Goal: Information Seeking & Learning: Learn about a topic

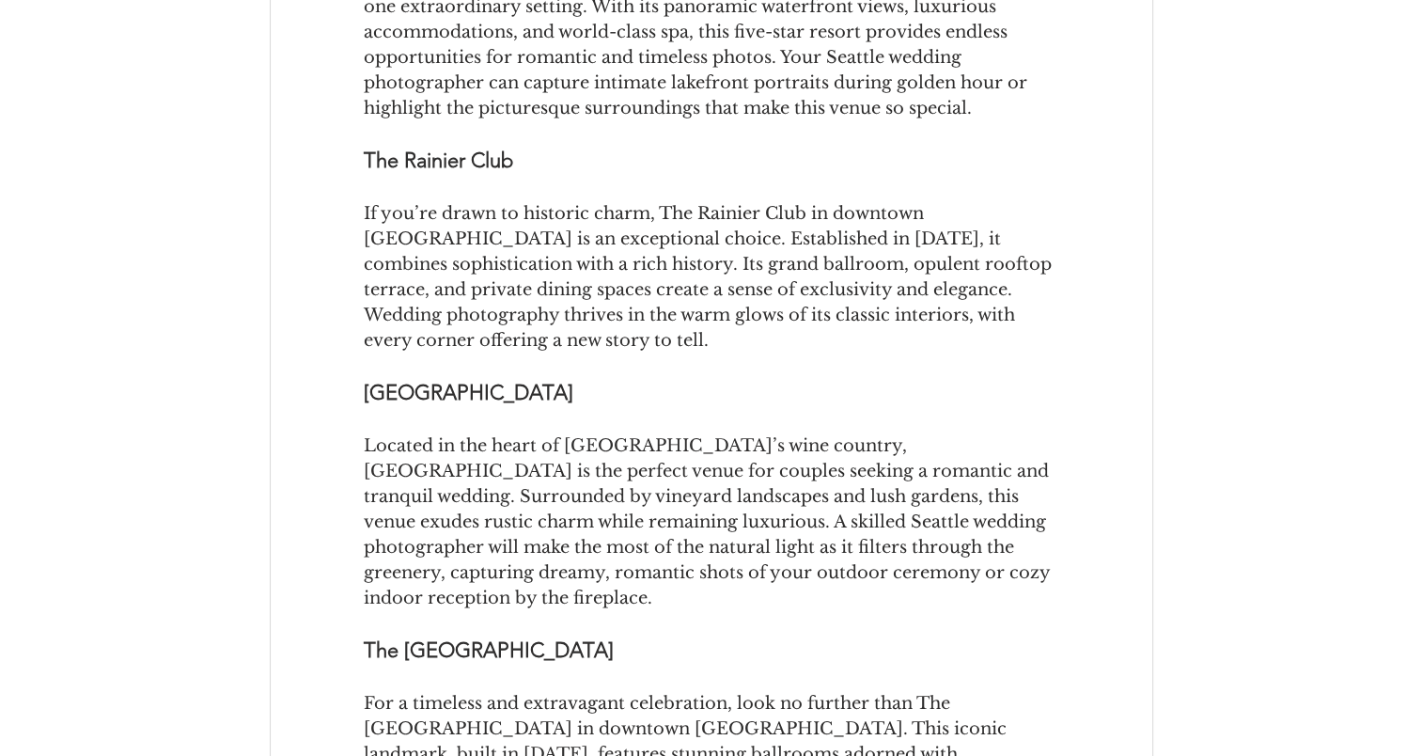
scroll to position [1128, 0]
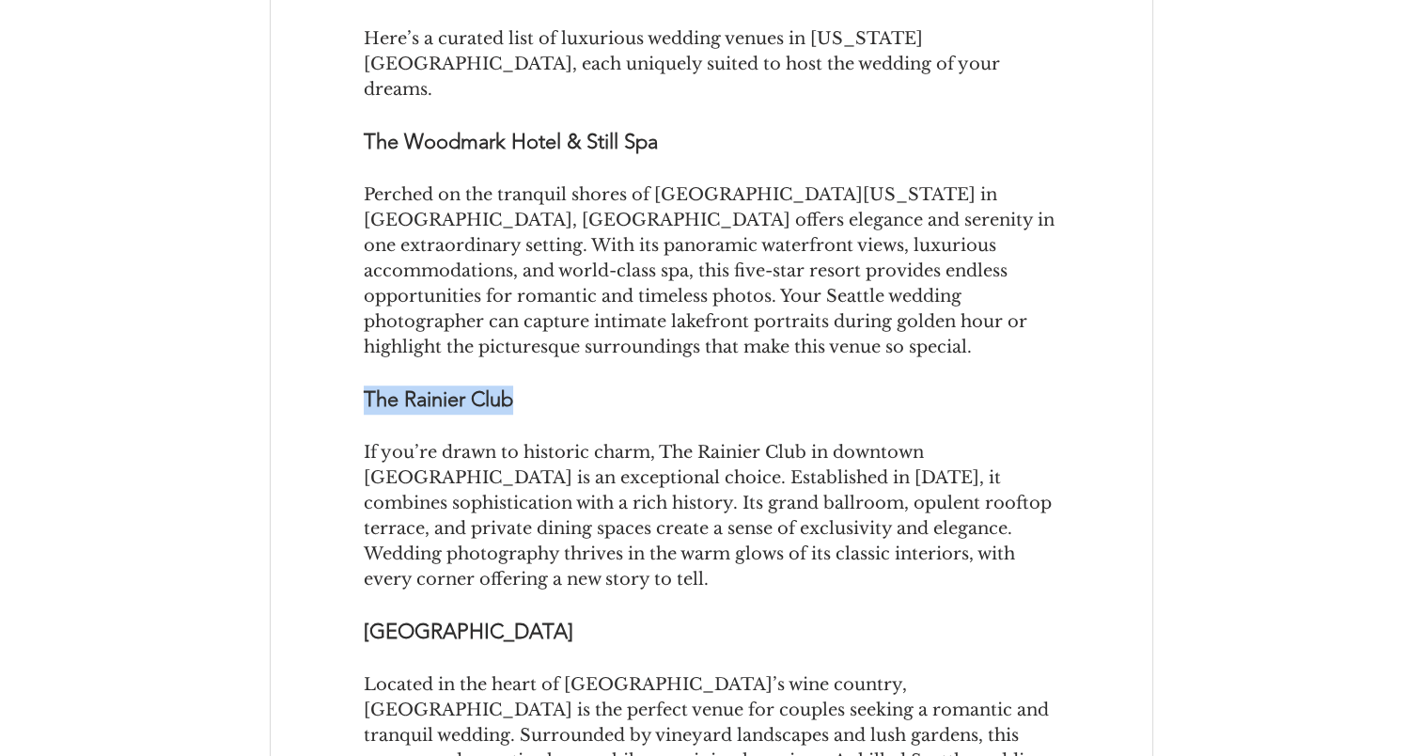
drag, startPoint x: 493, startPoint y: 427, endPoint x: 352, endPoint y: 409, distance: 142.1
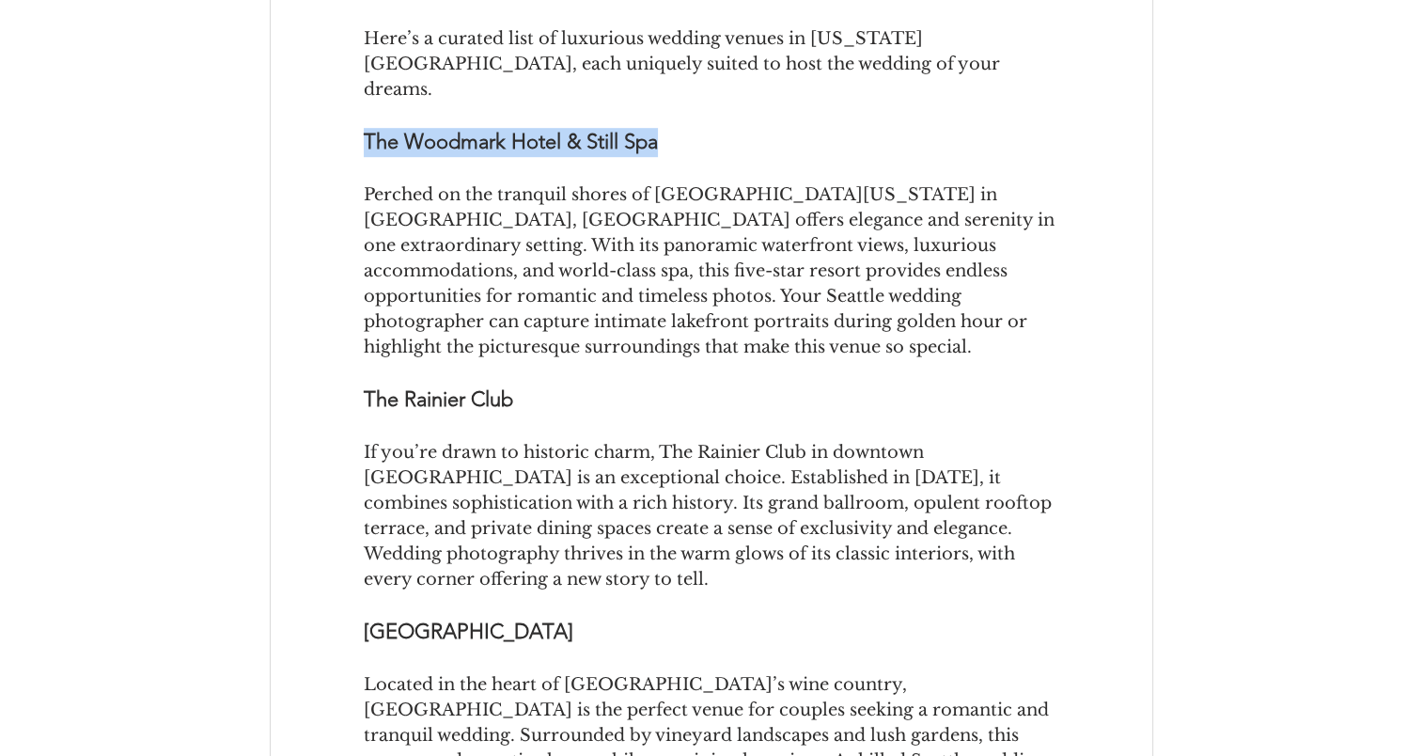
drag, startPoint x: 680, startPoint y: 161, endPoint x: 363, endPoint y: 179, distance: 318.2
click at [364, 157] on span "The Woodmark Hotel & Still Spa" at bounding box center [712, 142] width 696 height 29
copy span "The Woodmark Hotel & Still Spa"
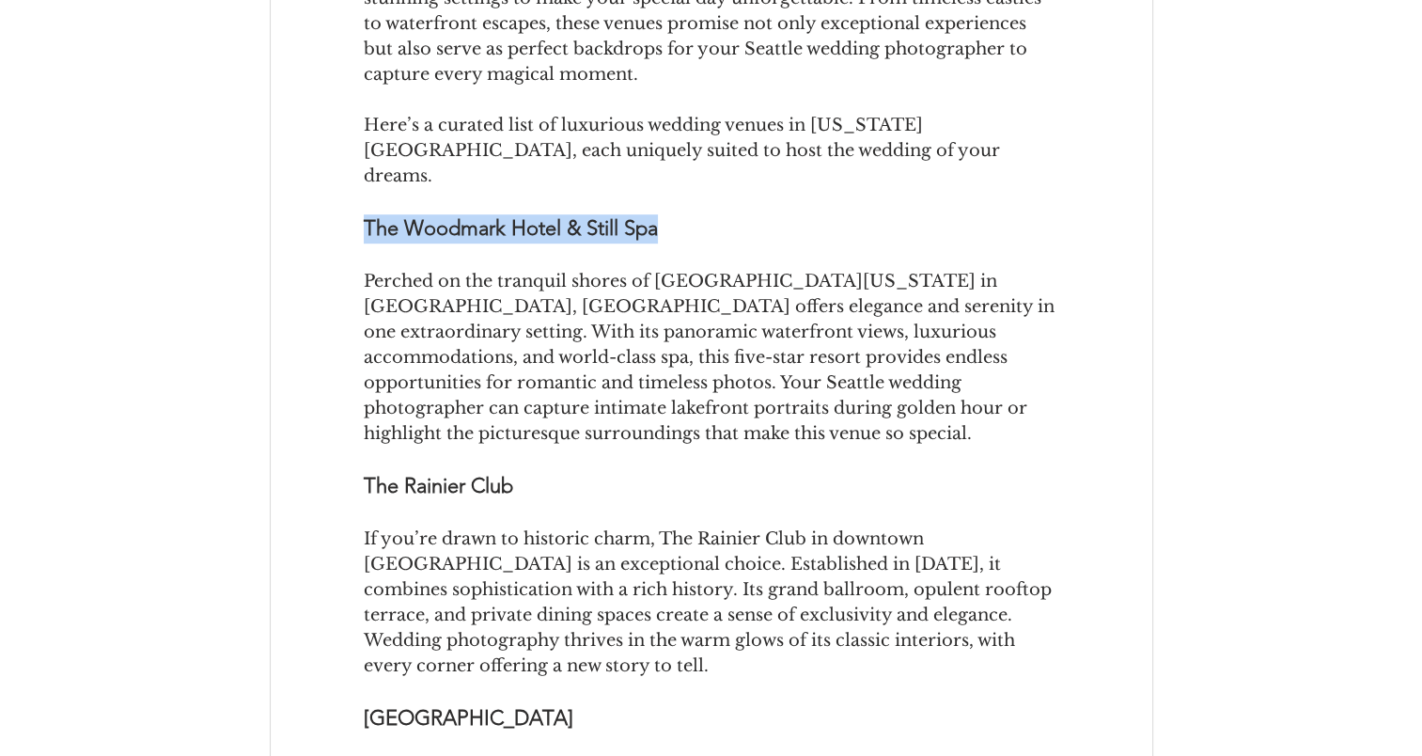
scroll to position [1410, 0]
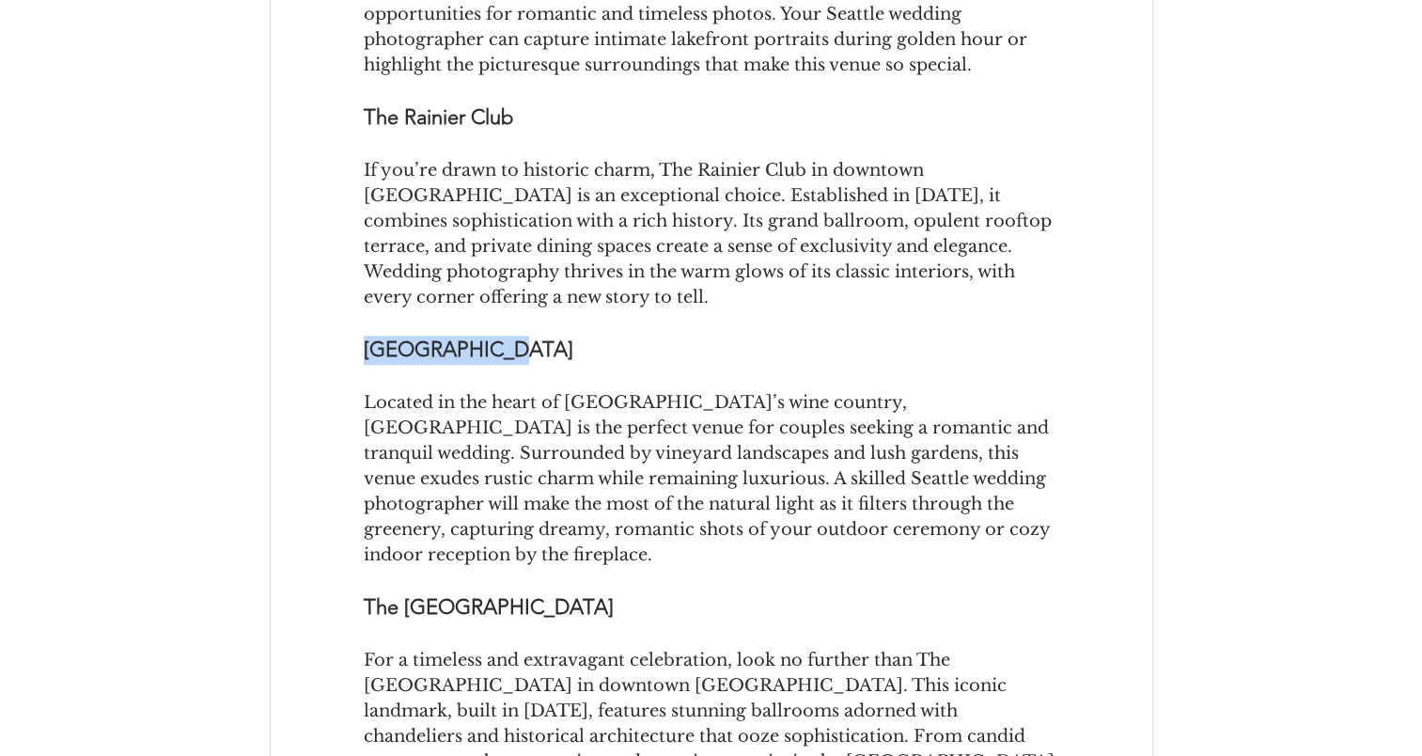
drag, startPoint x: 448, startPoint y: 359, endPoint x: 362, endPoint y: 346, distance: 87.5
click at [362, 346] on div "[GEOGRAPHIC_DATA]" at bounding box center [712, 350] width 882 height 29
copy span "[GEOGRAPHIC_DATA]"
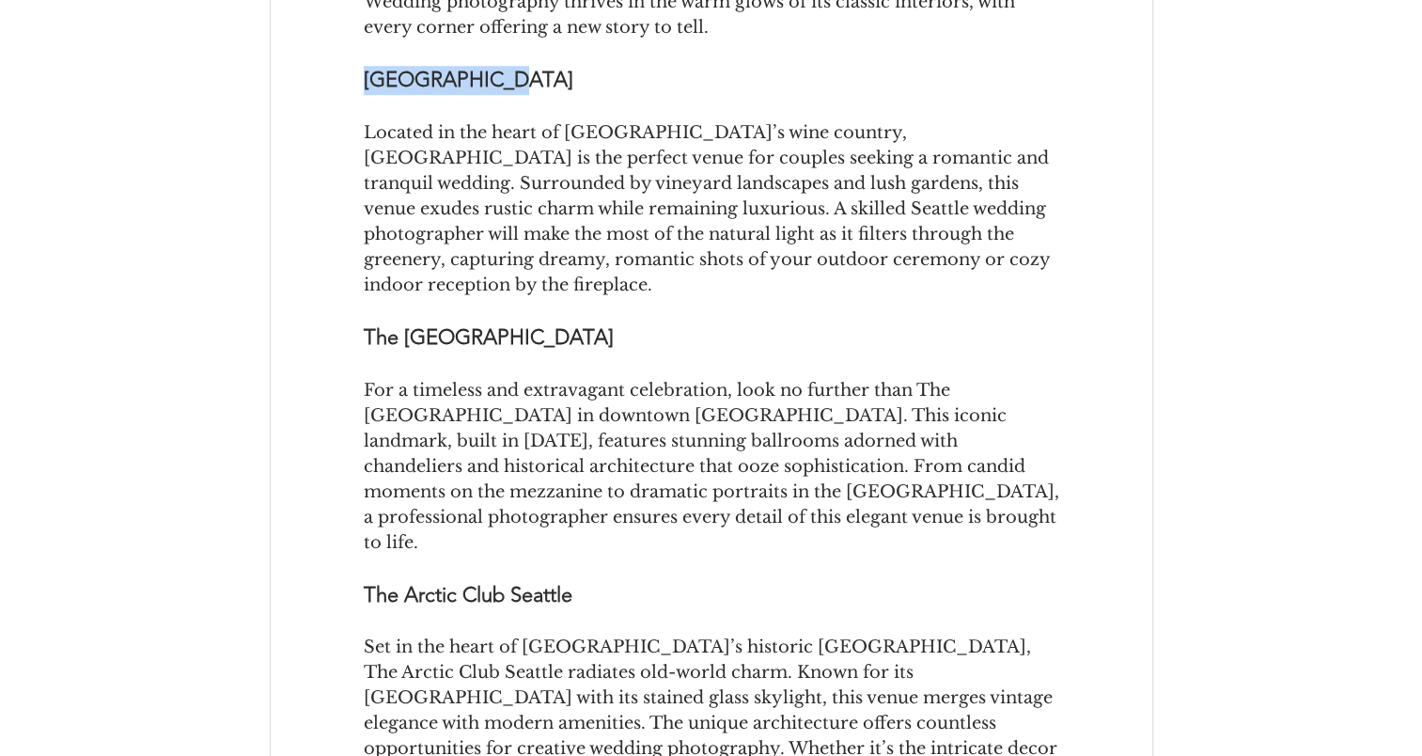
scroll to position [1692, 0]
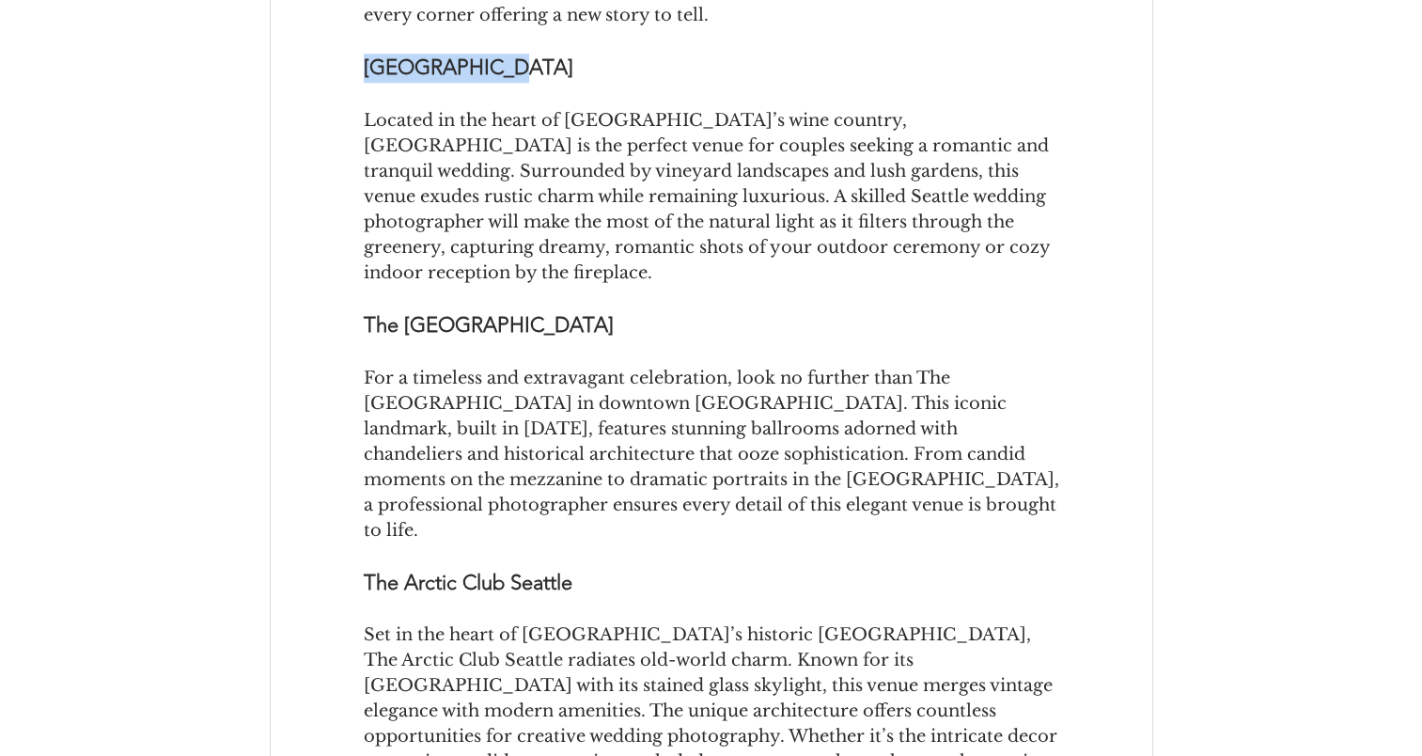
drag, startPoint x: 629, startPoint y: 287, endPoint x: 350, endPoint y: 286, distance: 279.2
click at [350, 311] on div "The [GEOGRAPHIC_DATA]" at bounding box center [712, 325] width 882 height 29
copy span "The [GEOGRAPHIC_DATA]"
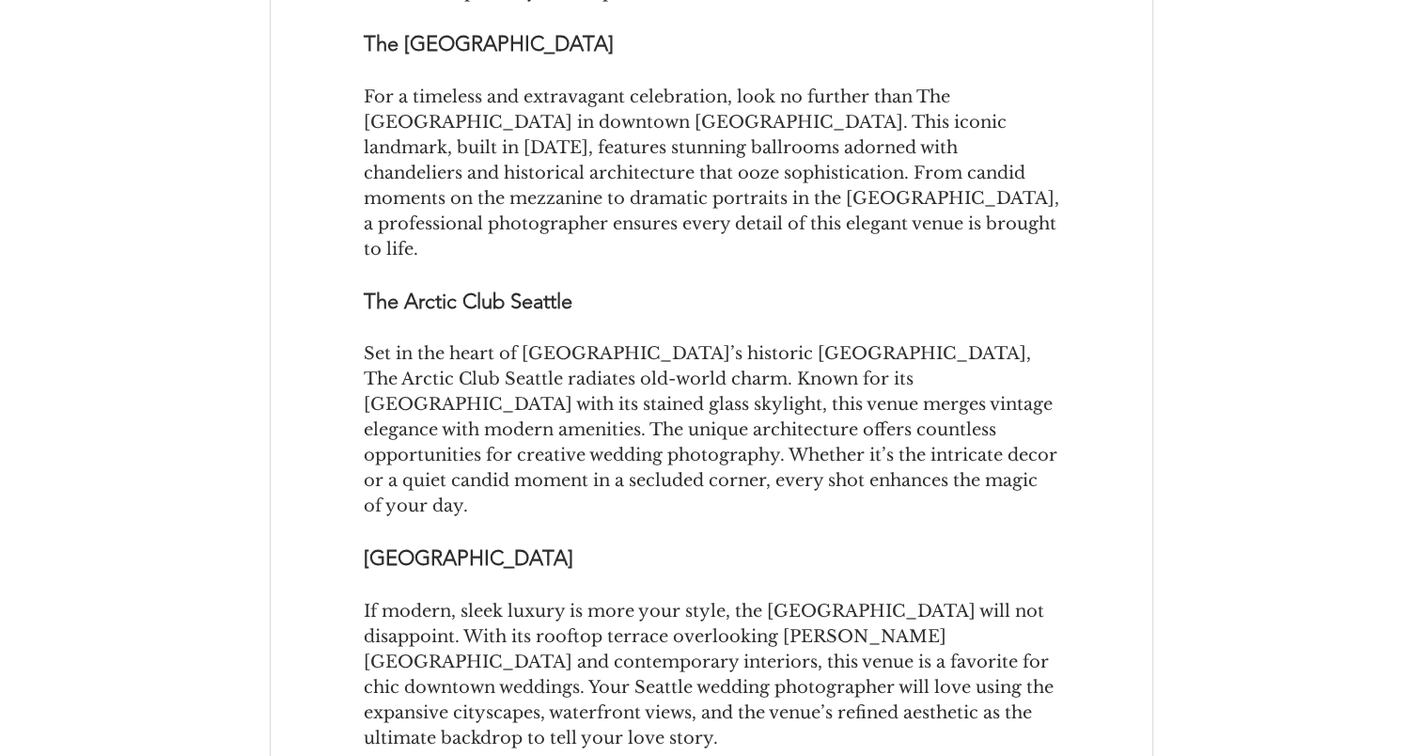
scroll to position [1974, 0]
drag, startPoint x: 598, startPoint y: 245, endPoint x: 350, endPoint y: 246, distance: 248.1
click at [350, 287] on div "The Arctic Club Seattle" at bounding box center [712, 301] width 882 height 29
copy span "The Arctic Club Seattle"
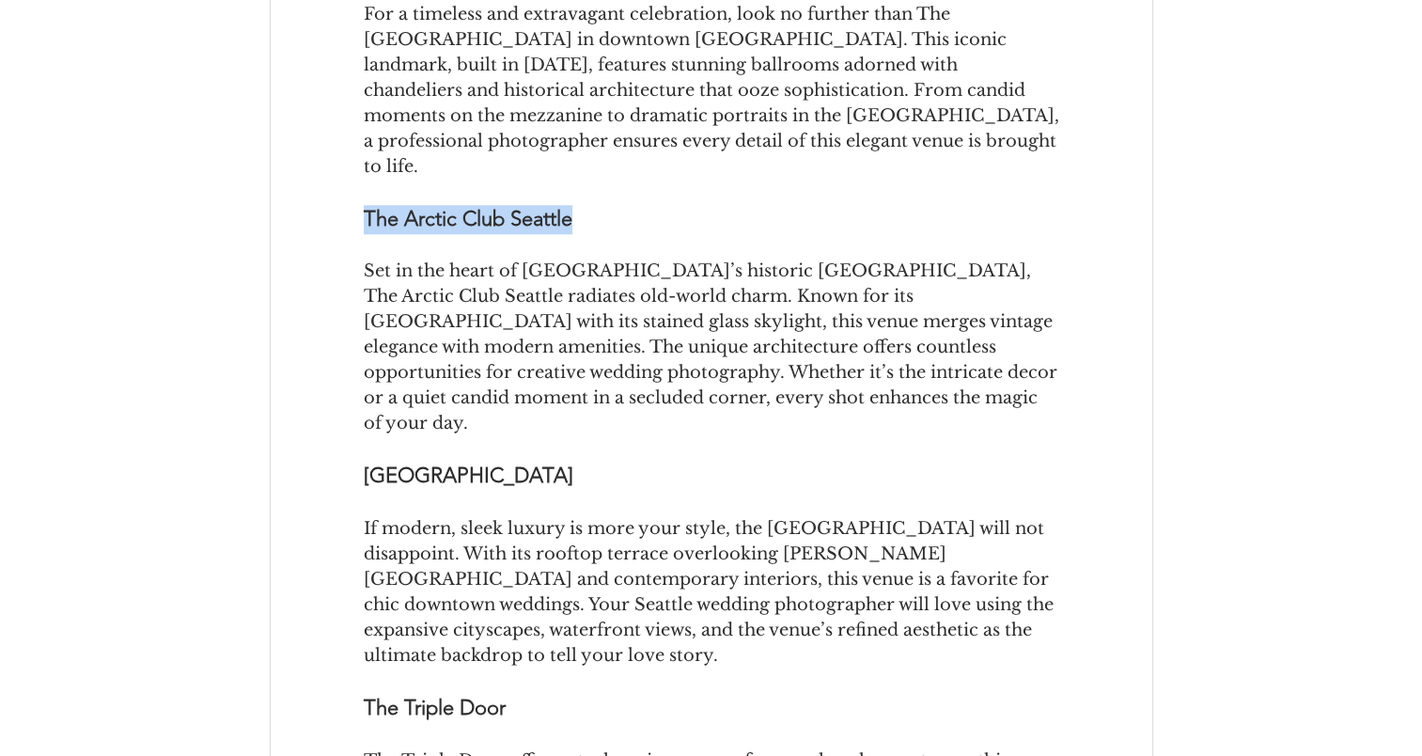
scroll to position [2350, 0]
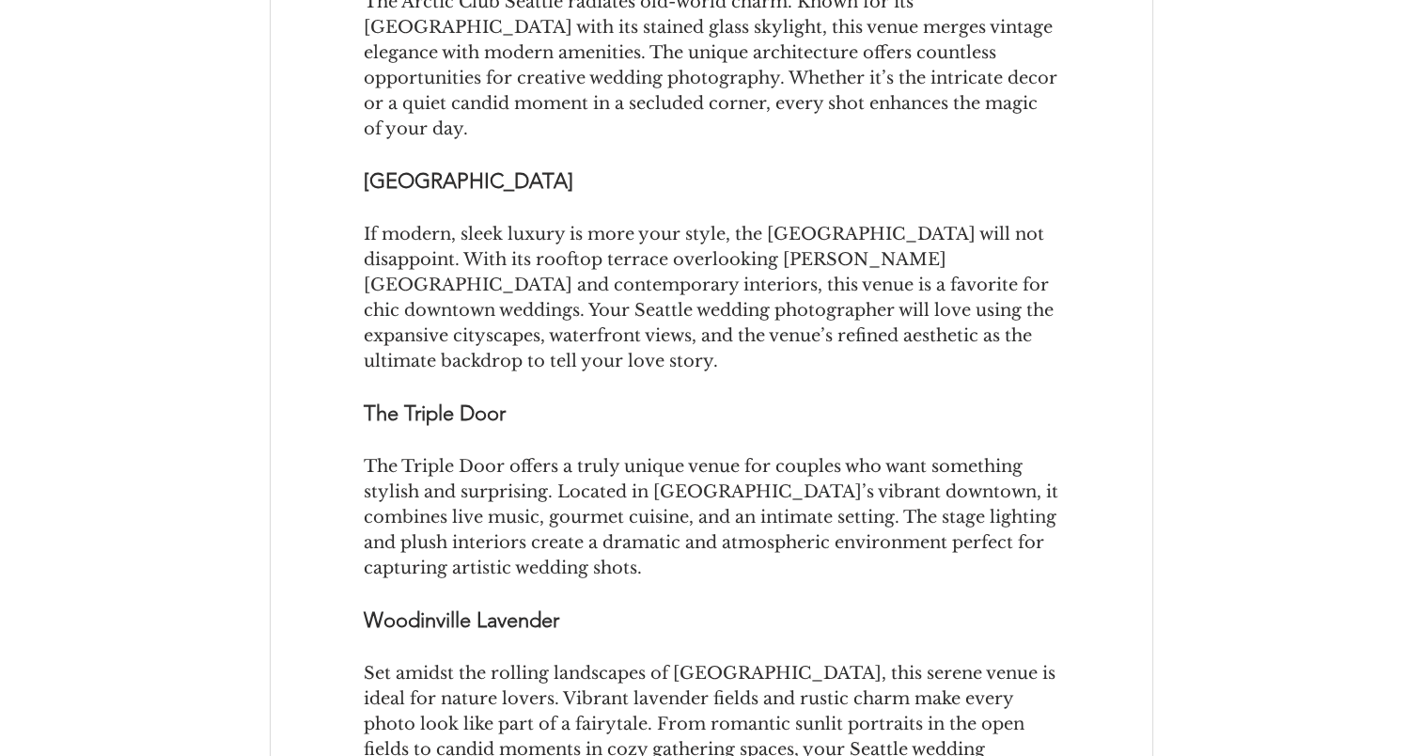
drag, startPoint x: 644, startPoint y: 101, endPoint x: 343, endPoint y: 102, distance: 300.8
click at [343, 167] on div "[GEOGRAPHIC_DATA]" at bounding box center [712, 181] width 882 height 29
copy span "[GEOGRAPHIC_DATA]"
drag, startPoint x: 524, startPoint y: 329, endPoint x: 361, endPoint y: 338, distance: 162.9
click at [361, 399] on div "The Triple Door" at bounding box center [712, 413] width 882 height 29
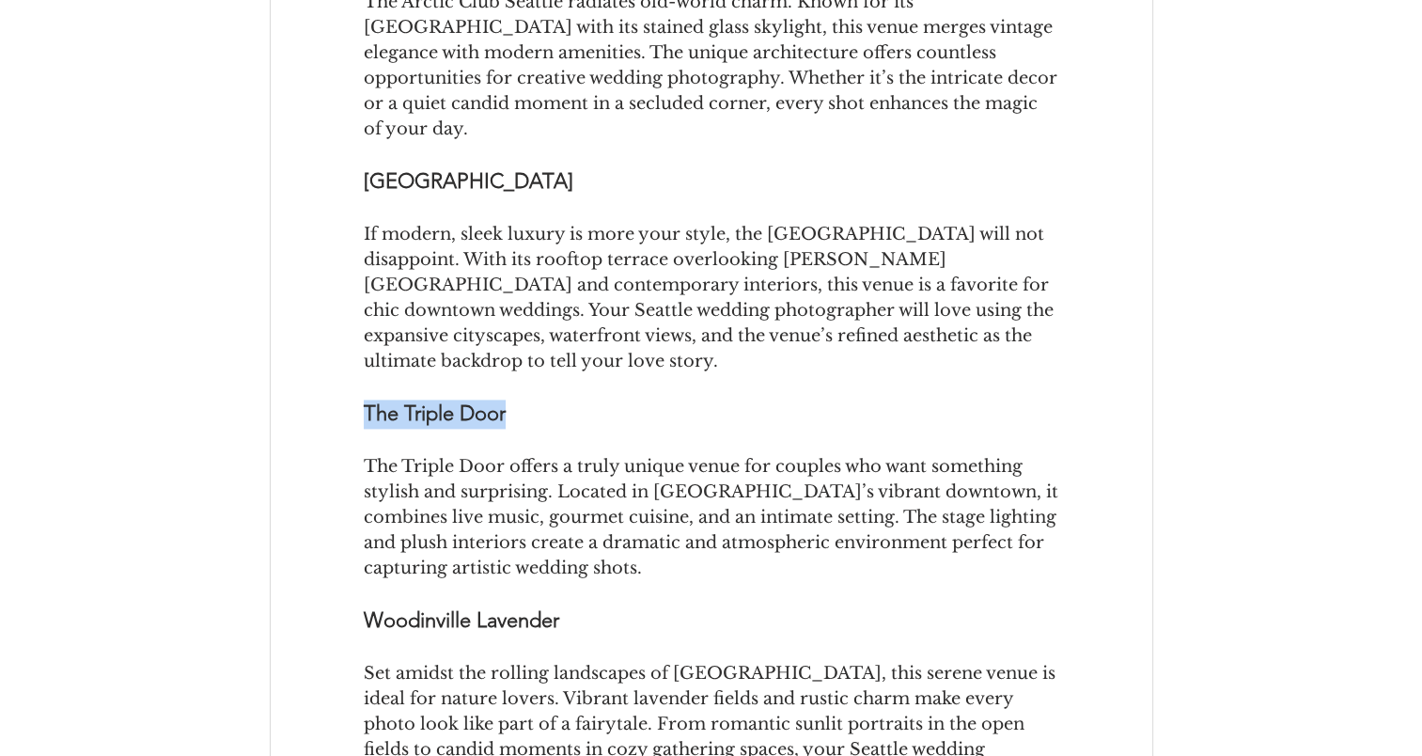
copy span "The Triple Door"
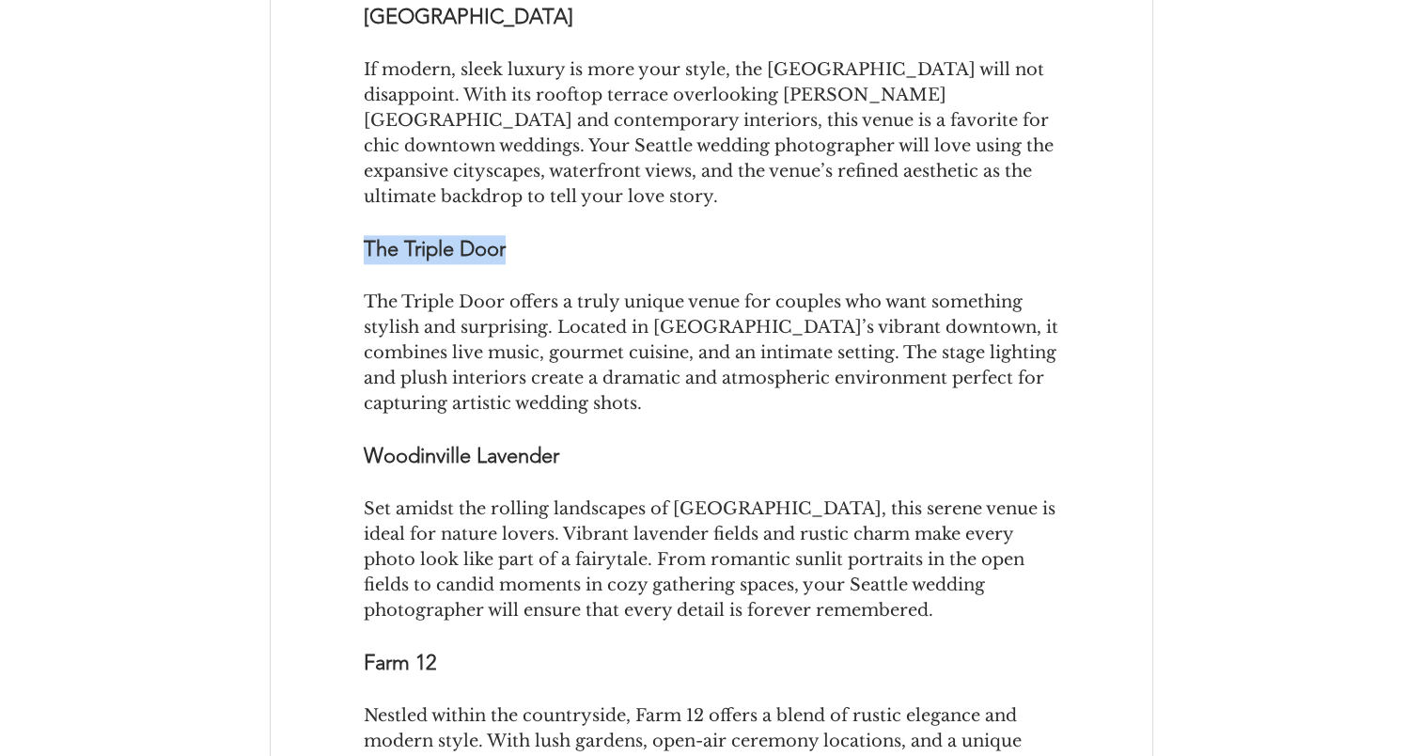
scroll to position [2632, 0]
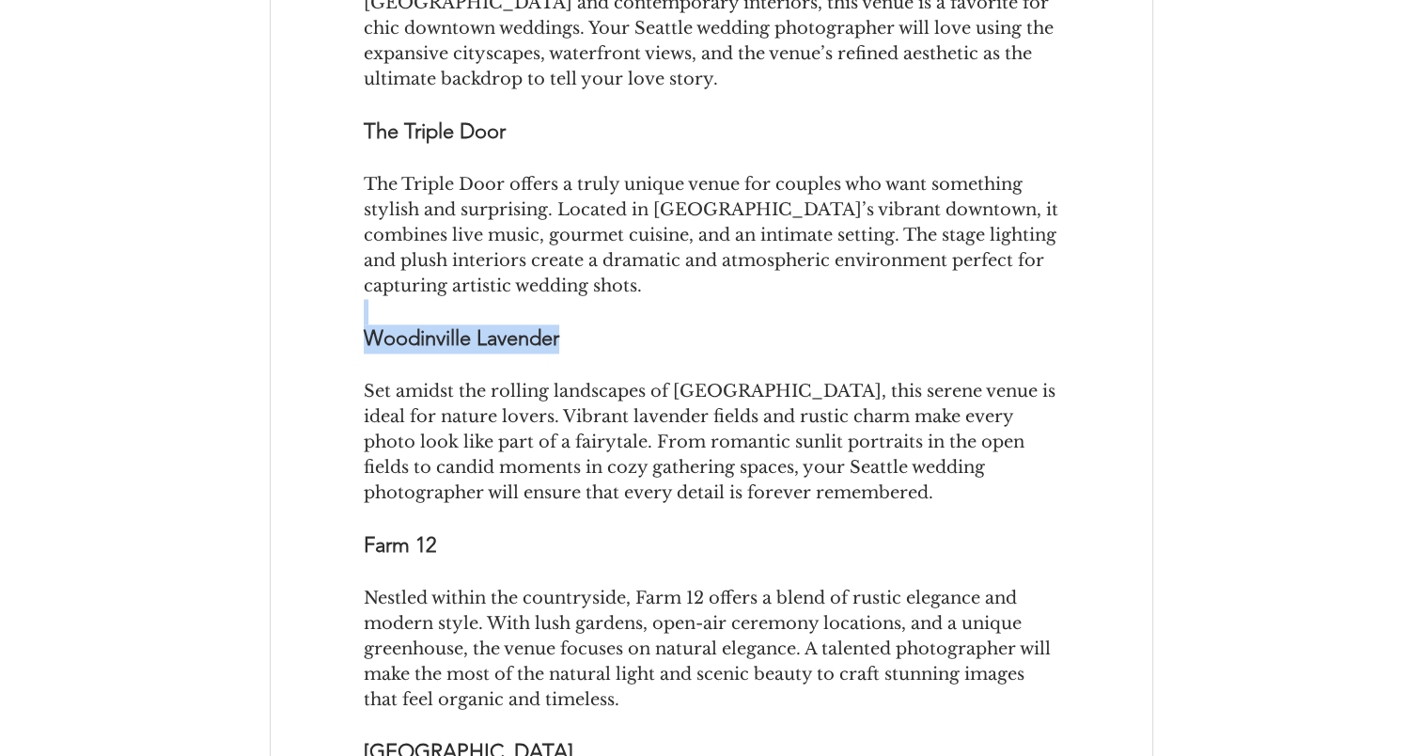
drag, startPoint x: 513, startPoint y: 237, endPoint x: 361, endPoint y: 234, distance: 152.3
click at [361, 234] on div "Photo by [PERSON_NAME] Photography Planning your dream wedding in [US_STATE][GE…" at bounding box center [712, 308] width 882 height 5108
copy div "Woodinville Lavender"
drag, startPoint x: 377, startPoint y: 471, endPoint x: 326, endPoint y: 471, distance: 50.8
click at [326, 531] on div "Farm 12" at bounding box center [712, 545] width 882 height 29
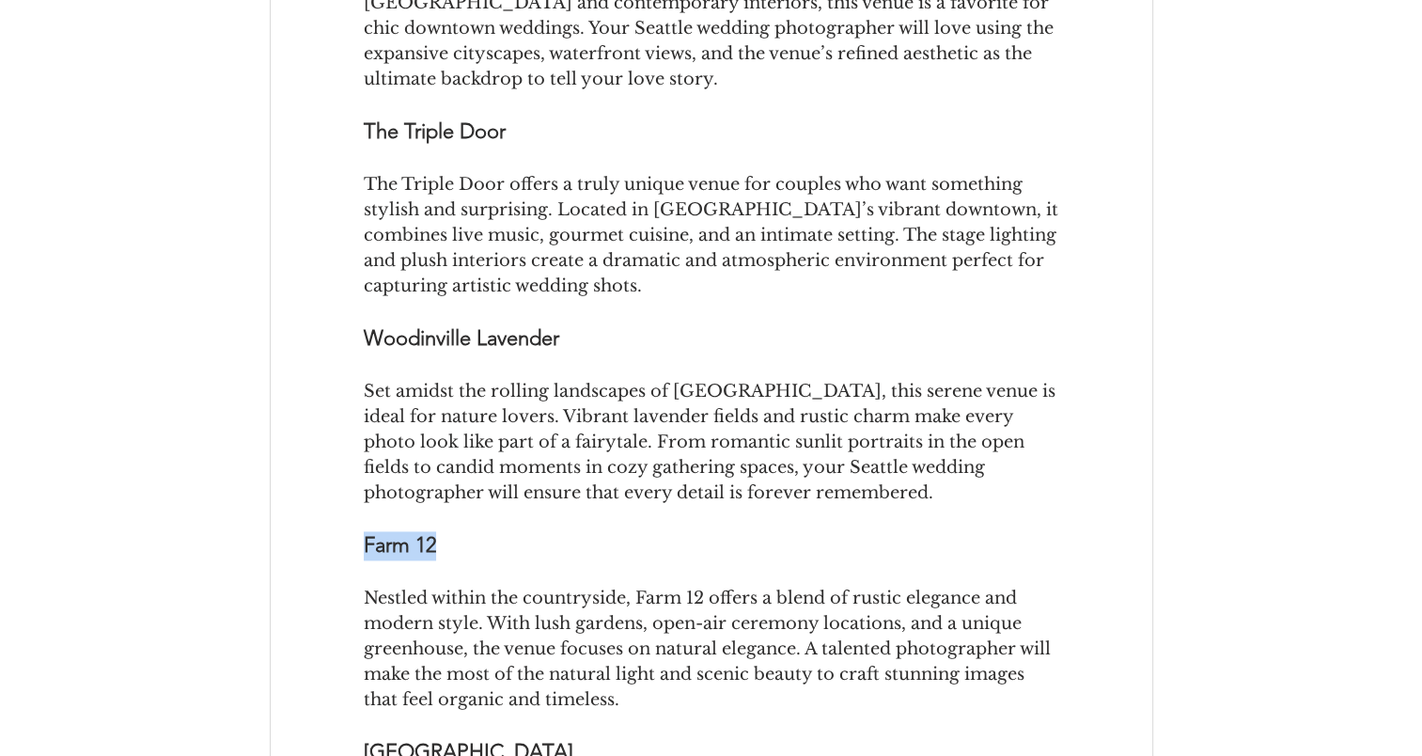
copy span "Farm 12"
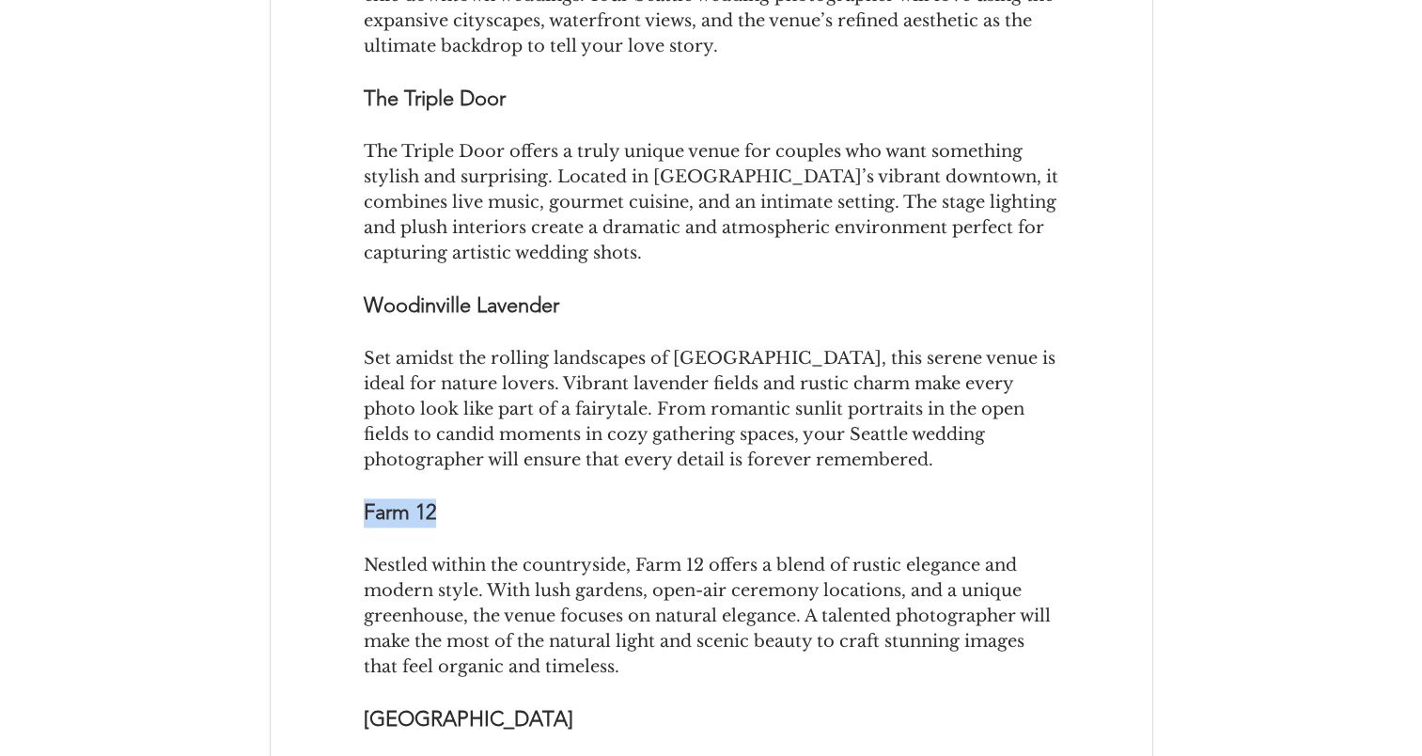
scroll to position [3008, 0]
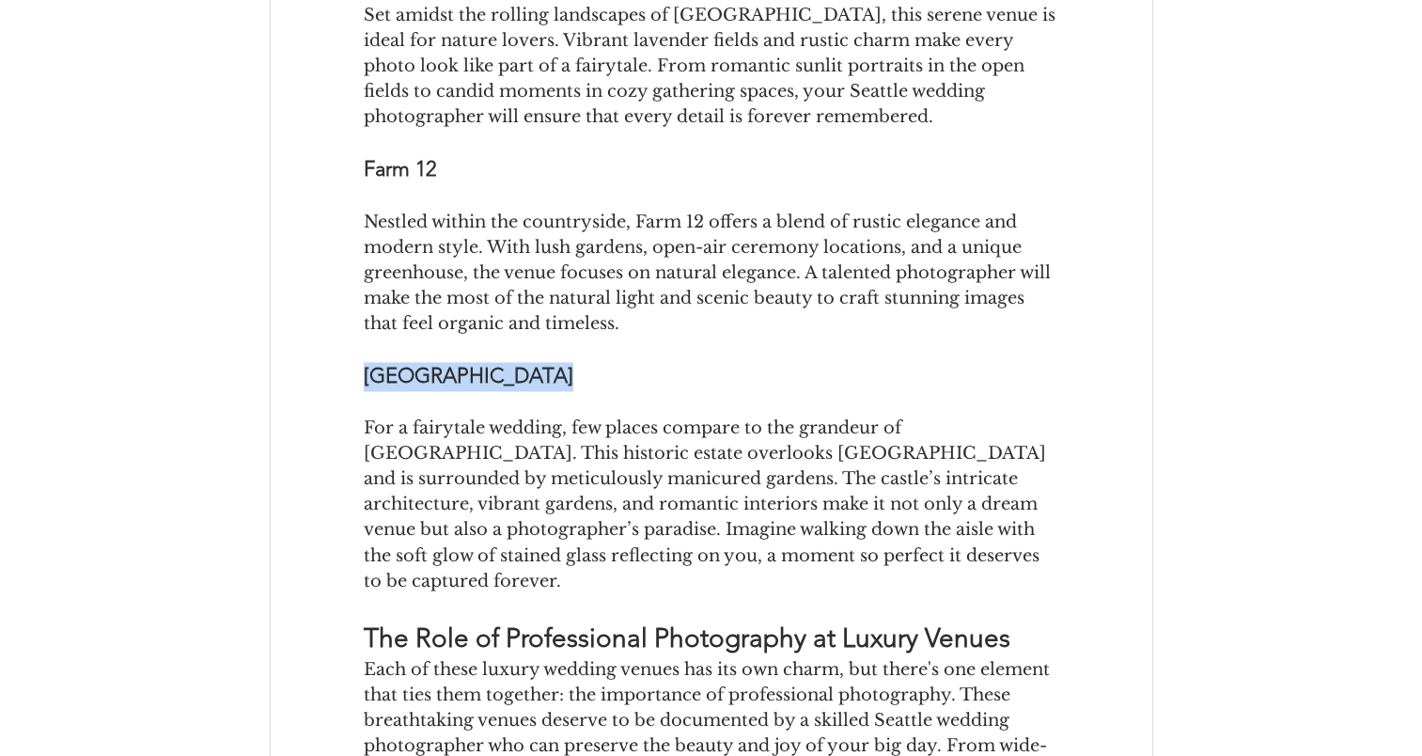
drag, startPoint x: 567, startPoint y: 303, endPoint x: 333, endPoint y: 302, distance: 234.0
click at [333, 362] on div "[GEOGRAPHIC_DATA]" at bounding box center [712, 376] width 882 height 29
copy span "[GEOGRAPHIC_DATA]"
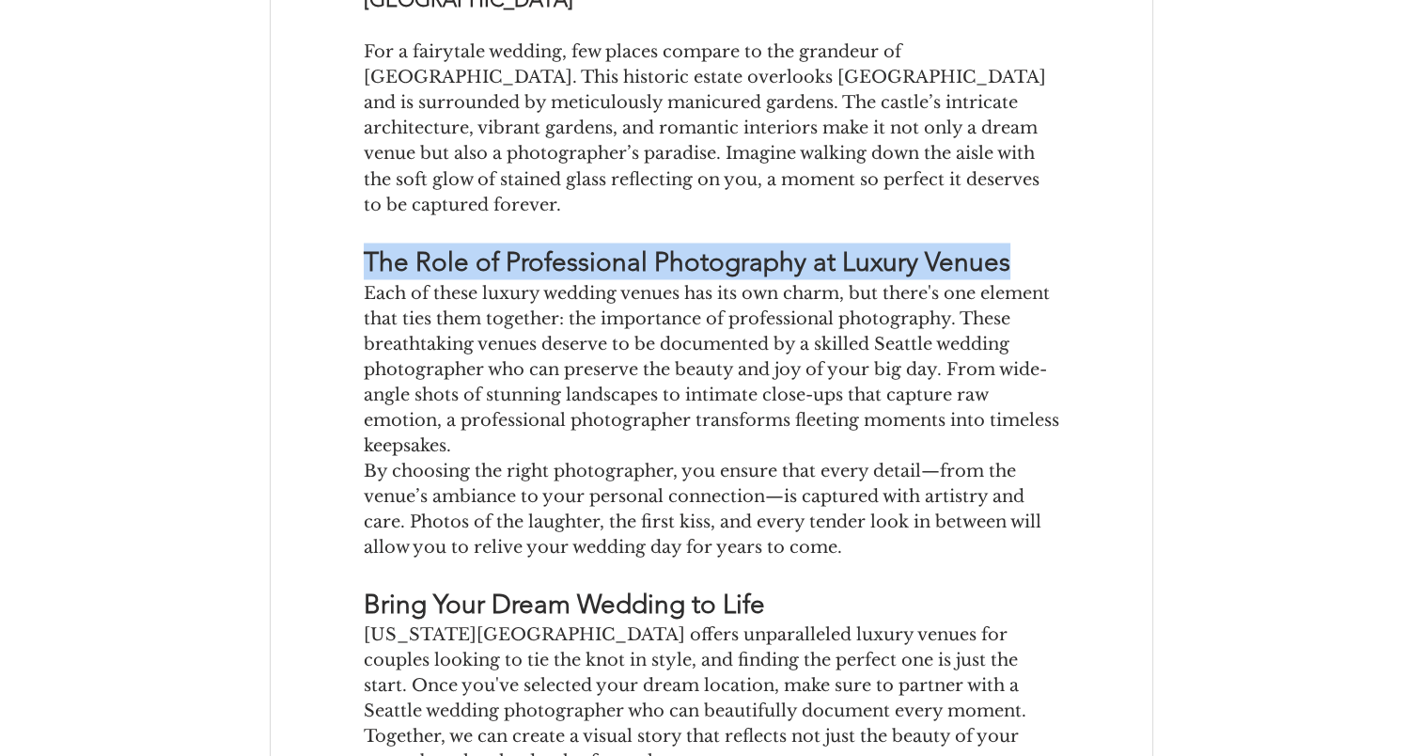
drag, startPoint x: 1008, startPoint y: 178, endPoint x: 352, endPoint y: 167, distance: 655.2
click at [352, 242] on div "The Role of Professional Photography at Luxury Venues" at bounding box center [712, 260] width 882 height 37
copy span "The Role of Professional Photography at Luxury Venues"
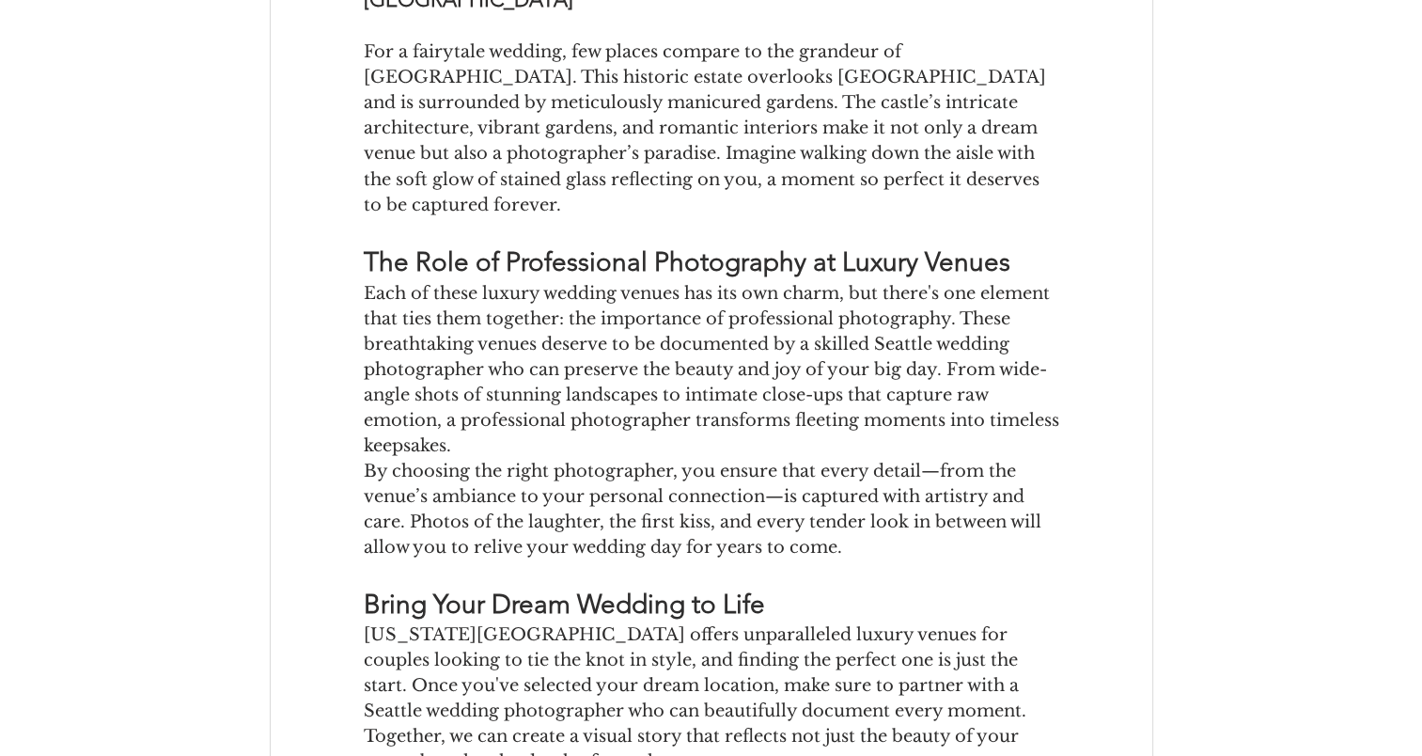
click at [755, 375] on span "Each of these luxury wedding venues has its own charm, but there's one element …" at bounding box center [712, 369] width 696 height 178
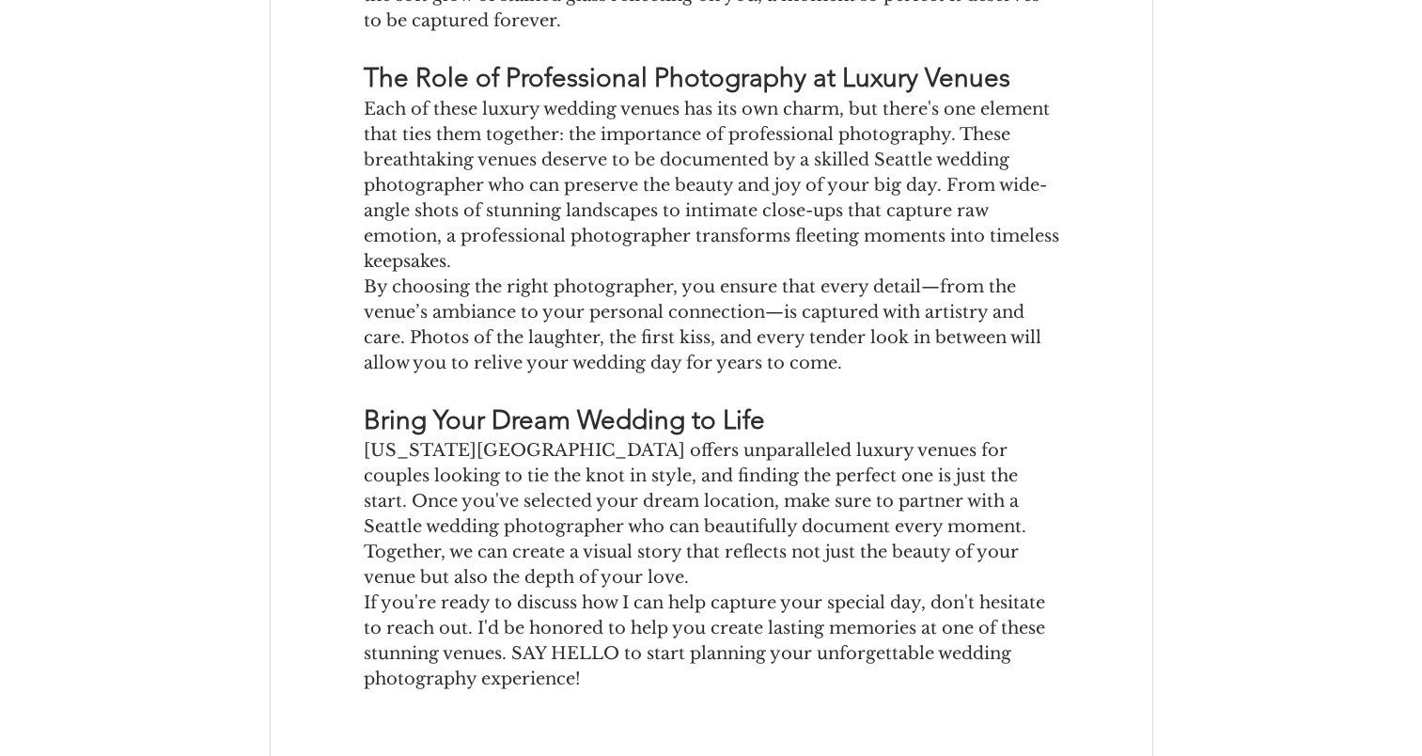
scroll to position [3290, 0]
